Goal: Information Seeking & Learning: Learn about a topic

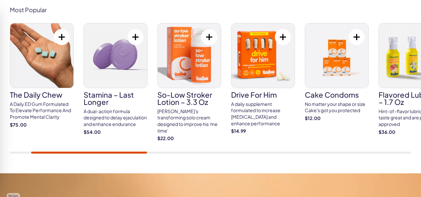
scroll to position [252, 0]
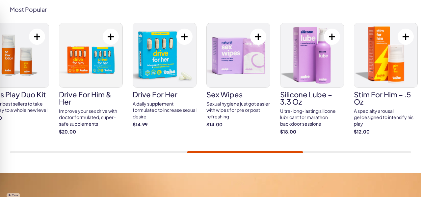
click at [327, 120] on div "Ultra-long-lasting silicone lubricant for marathon backdoor sessions" at bounding box center [312, 117] width 64 height 19
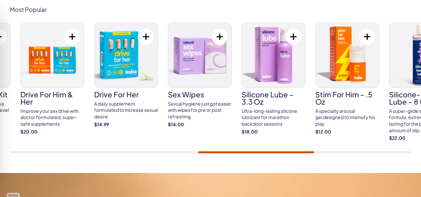
click at [270, 65] on img at bounding box center [273, 55] width 63 height 64
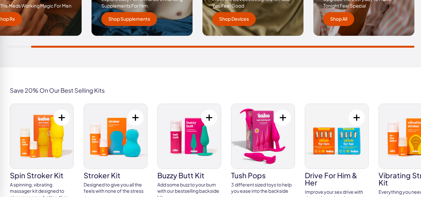
scroll to position [1198, 0]
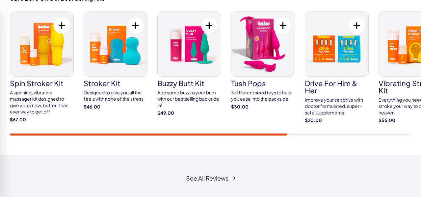
click at [198, 60] on img at bounding box center [189, 44] width 63 height 64
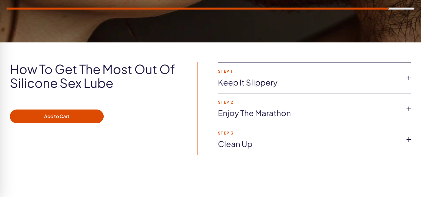
scroll to position [561, 0]
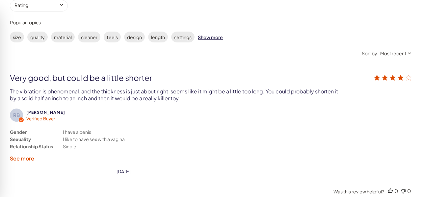
scroll to position [1353, 0]
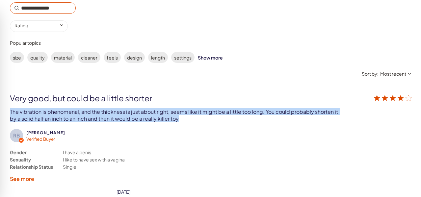
drag, startPoint x: 11, startPoint y: 92, endPoint x: 194, endPoint y: 105, distance: 183.4
click at [194, 105] on div "RB Rodney B. Verified Buyer Gender Sexuality Relationship Status I have a penis…" at bounding box center [210, 144] width 401 height 102
copy div "The vibration is phenomenal, and the thickness is just about right, seems like …"
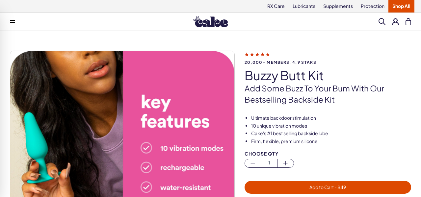
scroll to position [0, 0]
